Goal: Navigation & Orientation: Find specific page/section

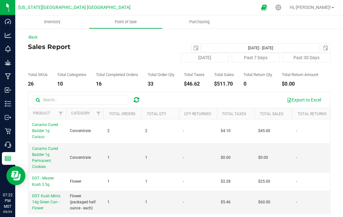
click at [9, 121] on div "Outbound" at bounding box center [8, 117] width 13 height 13
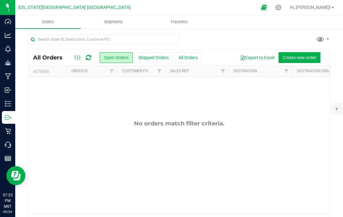
click at [0, 0] on p "Dashboard" at bounding box center [0, 0] width 0 height 0
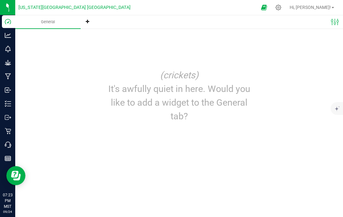
click at [0, 0] on p "Analytics" at bounding box center [0, 0] width 0 height 0
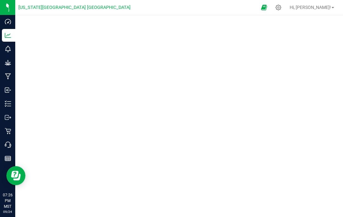
click at [0, 0] on p "Grow" at bounding box center [0, 0] width 0 height 0
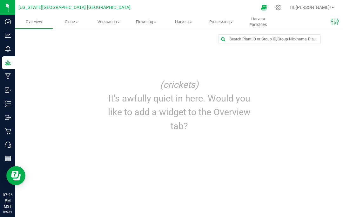
click at [281, 7] on icon at bounding box center [279, 8] width 6 height 6
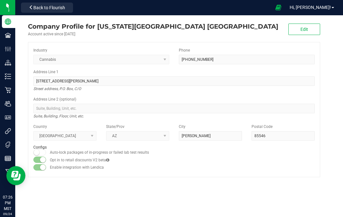
click at [0, 0] on p "Facilities" at bounding box center [0, 0] width 0 height 0
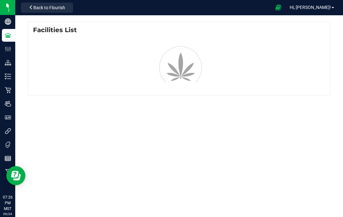
click at [0, 0] on p "Configuration" at bounding box center [0, 0] width 0 height 0
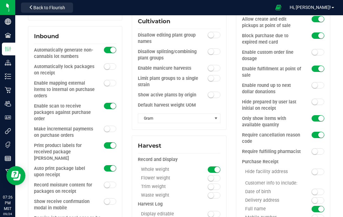
scroll to position [288, 0]
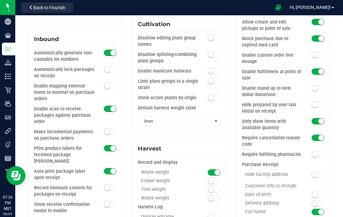
click at [267, 135] on div "Require cancellation reason code" at bounding box center [273, 141] width 62 height 13
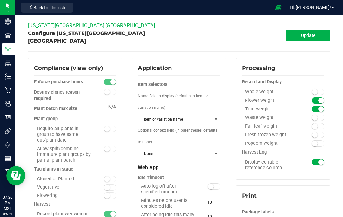
scroll to position [0, 0]
click at [0, 0] on p "Distribution" at bounding box center [0, 0] width 0 height 0
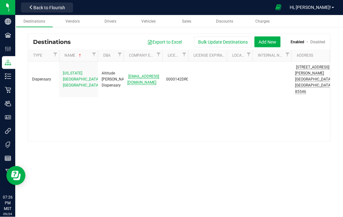
scroll to position [6, 0]
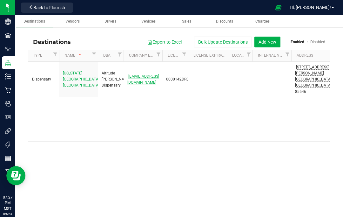
click at [185, 24] on div "Sales" at bounding box center [186, 21] width 27 height 5
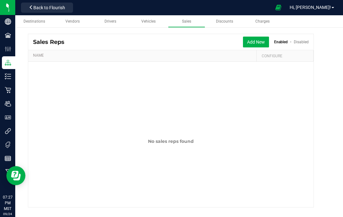
click at [221, 27] on link "Discounts" at bounding box center [224, 21] width 37 height 12
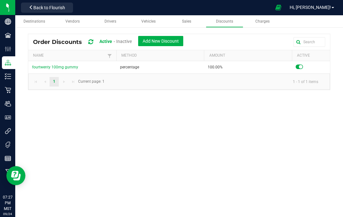
click at [260, 27] on link "Charges" at bounding box center [262, 21] width 37 height 12
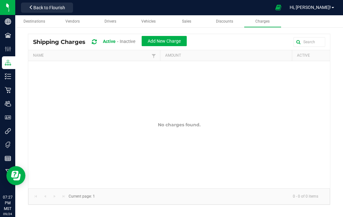
click at [0, 0] on p "Inventory" at bounding box center [0, 0] width 0 height 0
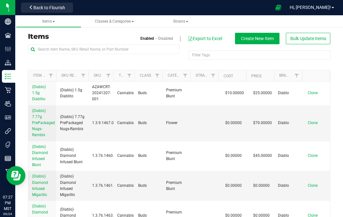
click at [10, 21] on circle at bounding box center [8, 22] width 6 height 6
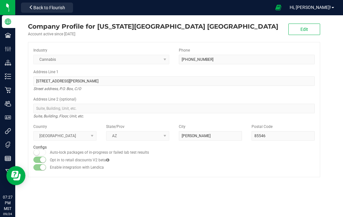
click at [318, 68] on div "Industry Cannabis Phone [PHONE_NUMBER]" at bounding box center [174, 58] width 291 height 22
click at [0, 0] on p "Facilities" at bounding box center [0, 0] width 0 height 0
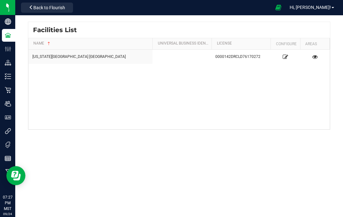
click at [283, 56] on icon at bounding box center [285, 57] width 5 height 4
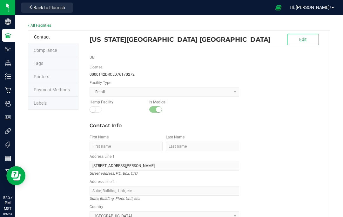
click at [0, 0] on p "Configuration" at bounding box center [0, 0] width 0 height 0
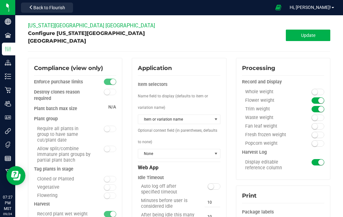
click at [0, 0] on p "Distribution" at bounding box center [0, 0] width 0 height 0
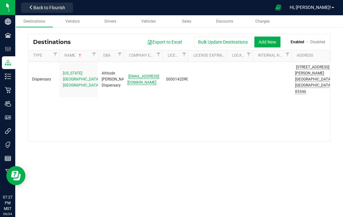
click at [15, 140] on div "Tags" at bounding box center [8, 144] width 13 height 13
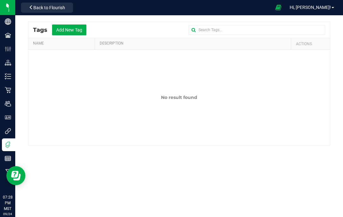
click at [12, 69] on link "Distribution" at bounding box center [7, 63] width 15 height 14
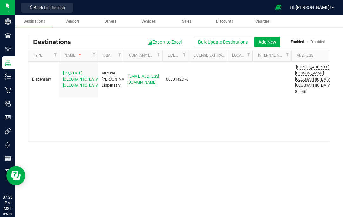
click at [0, 0] on p "Configuration" at bounding box center [0, 0] width 0 height 0
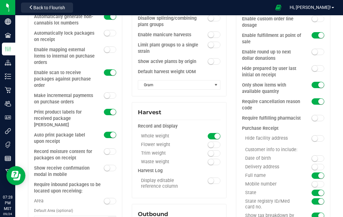
scroll to position [326, 0]
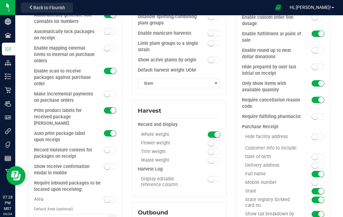
click at [317, 97] on span at bounding box center [317, 100] width 13 height 6
